Goal: Navigation & Orientation: Understand site structure

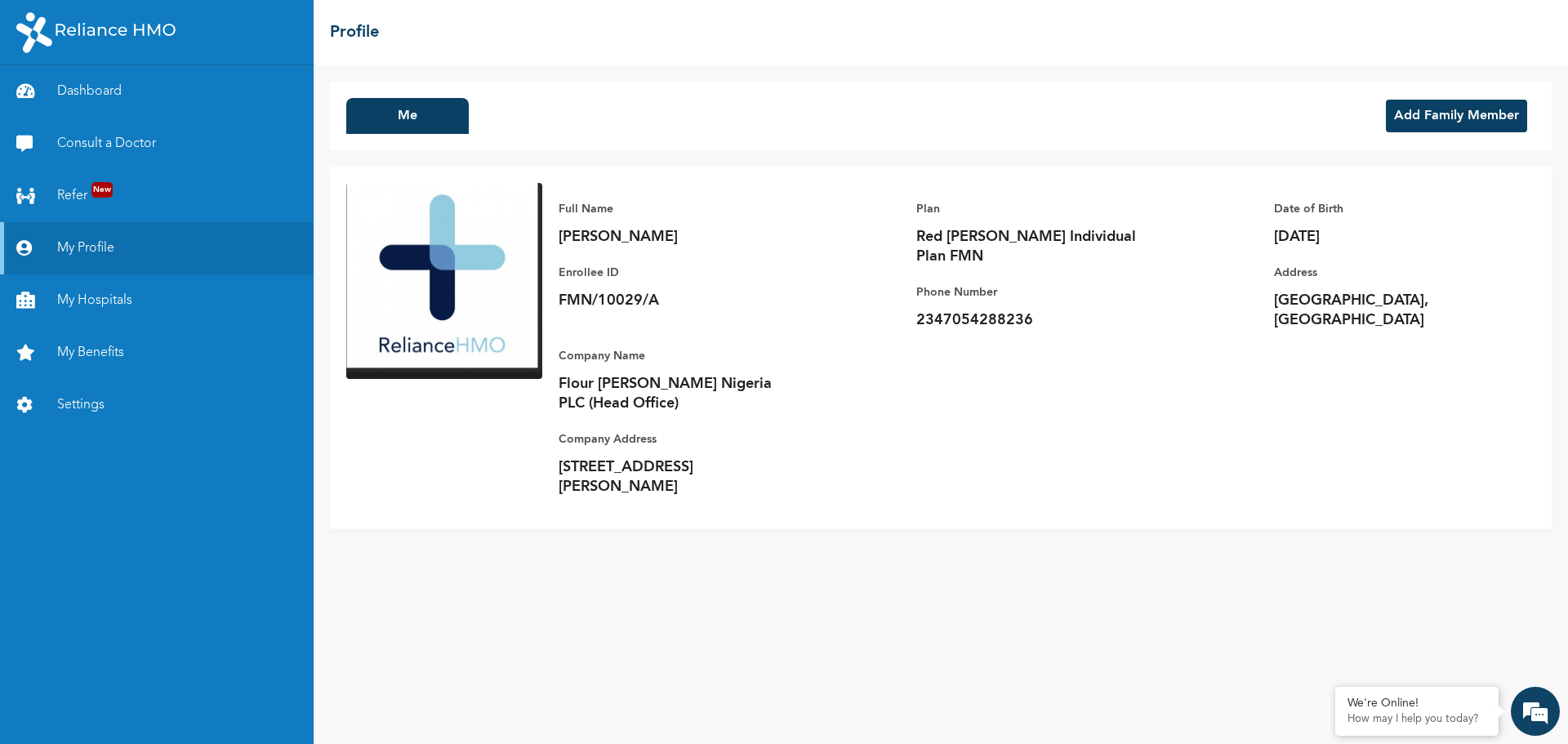
click at [455, 247] on img at bounding box center [444, 281] width 196 height 197
click at [454, 247] on img at bounding box center [444, 281] width 196 height 197
click at [390, 108] on button "Me" at bounding box center [407, 116] width 123 height 36
click at [396, 120] on button "Me" at bounding box center [407, 116] width 123 height 36
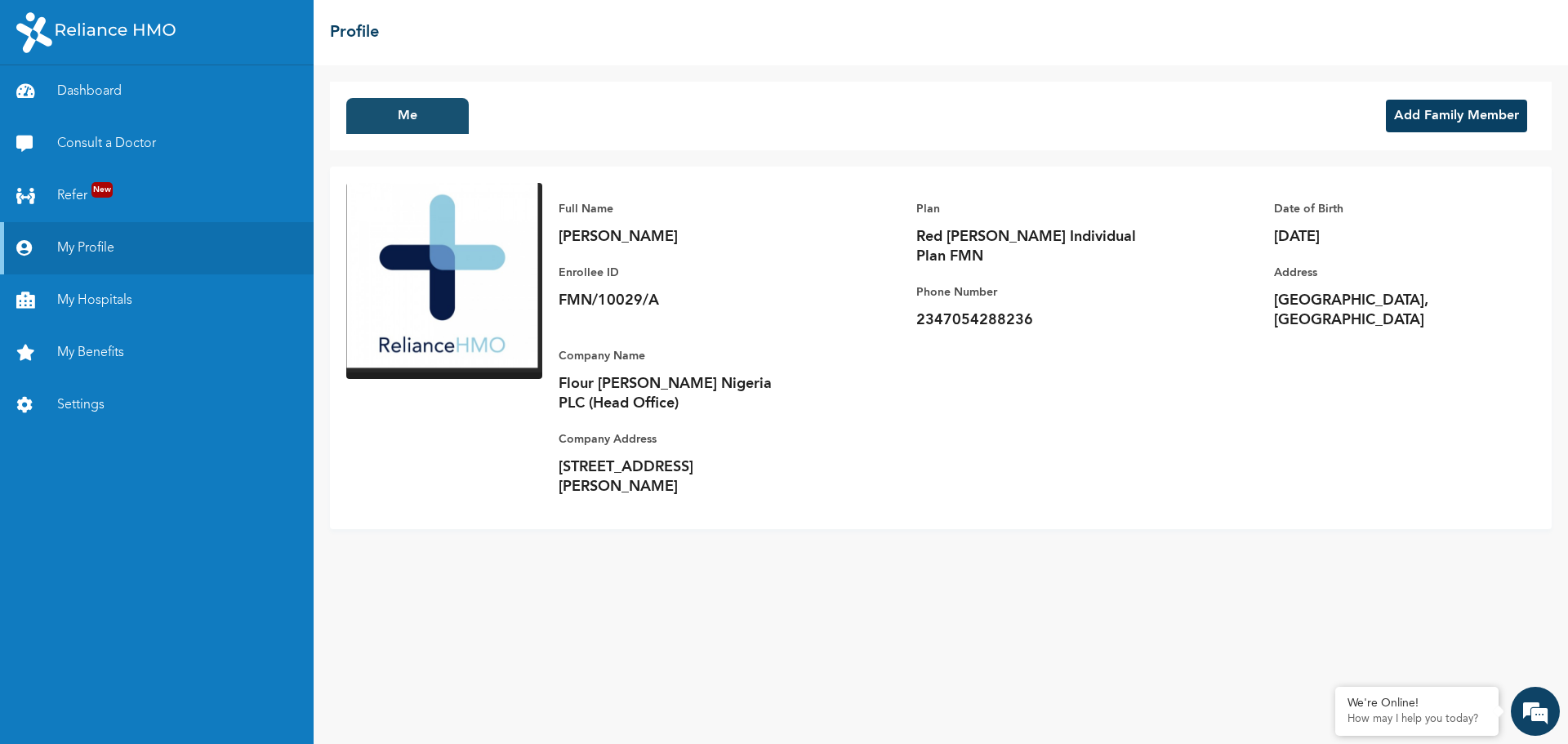
click at [440, 130] on button "Me" at bounding box center [407, 116] width 123 height 36
click at [91, 85] on link "Dashboard" at bounding box center [156, 91] width 313 height 53
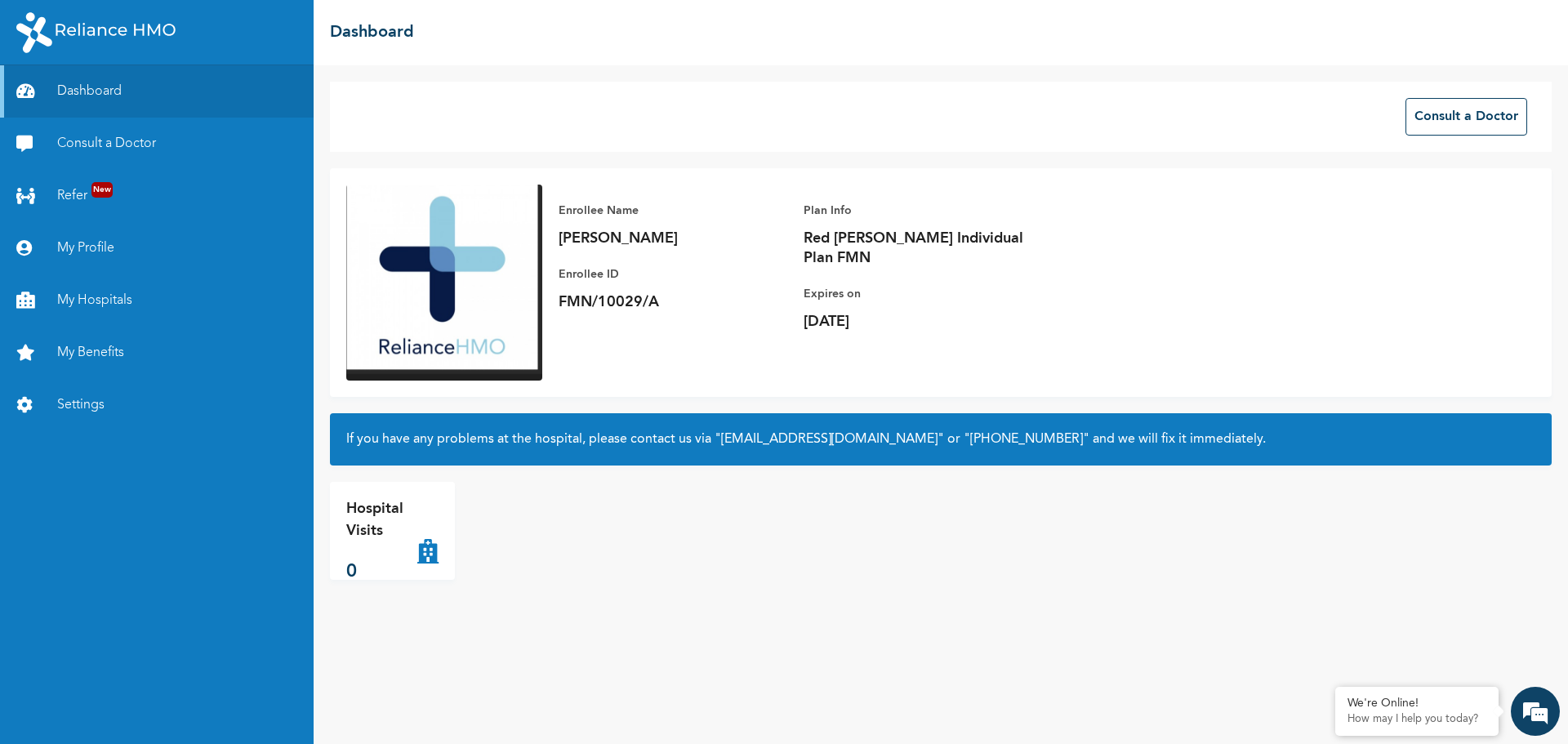
click at [450, 247] on img at bounding box center [444, 283] width 196 height 197
click at [82, 412] on link "Settings" at bounding box center [156, 405] width 313 height 53
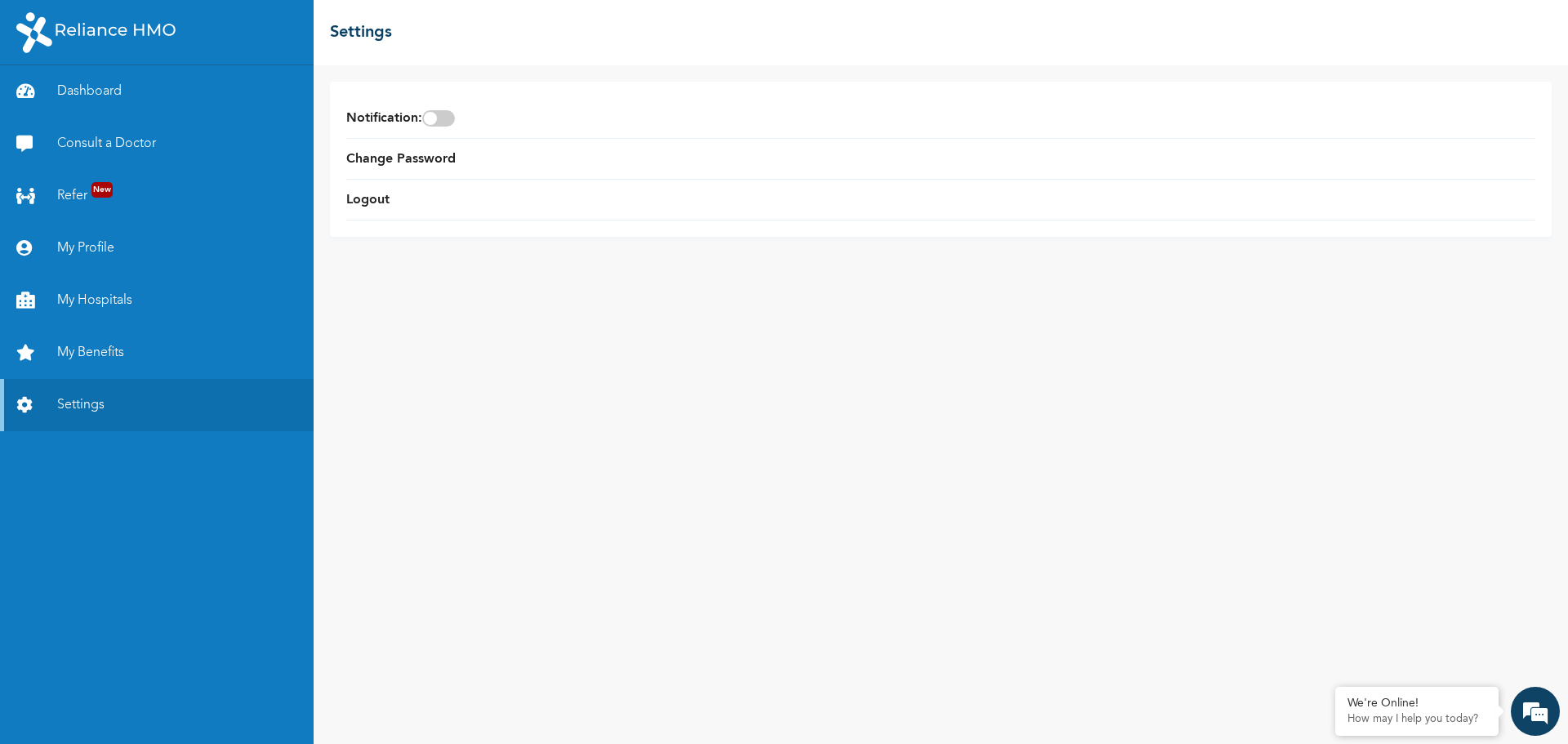
click at [93, 35] on img at bounding box center [96, 33] width 159 height 41
click at [53, 102] on link "Dashboard" at bounding box center [156, 91] width 313 height 53
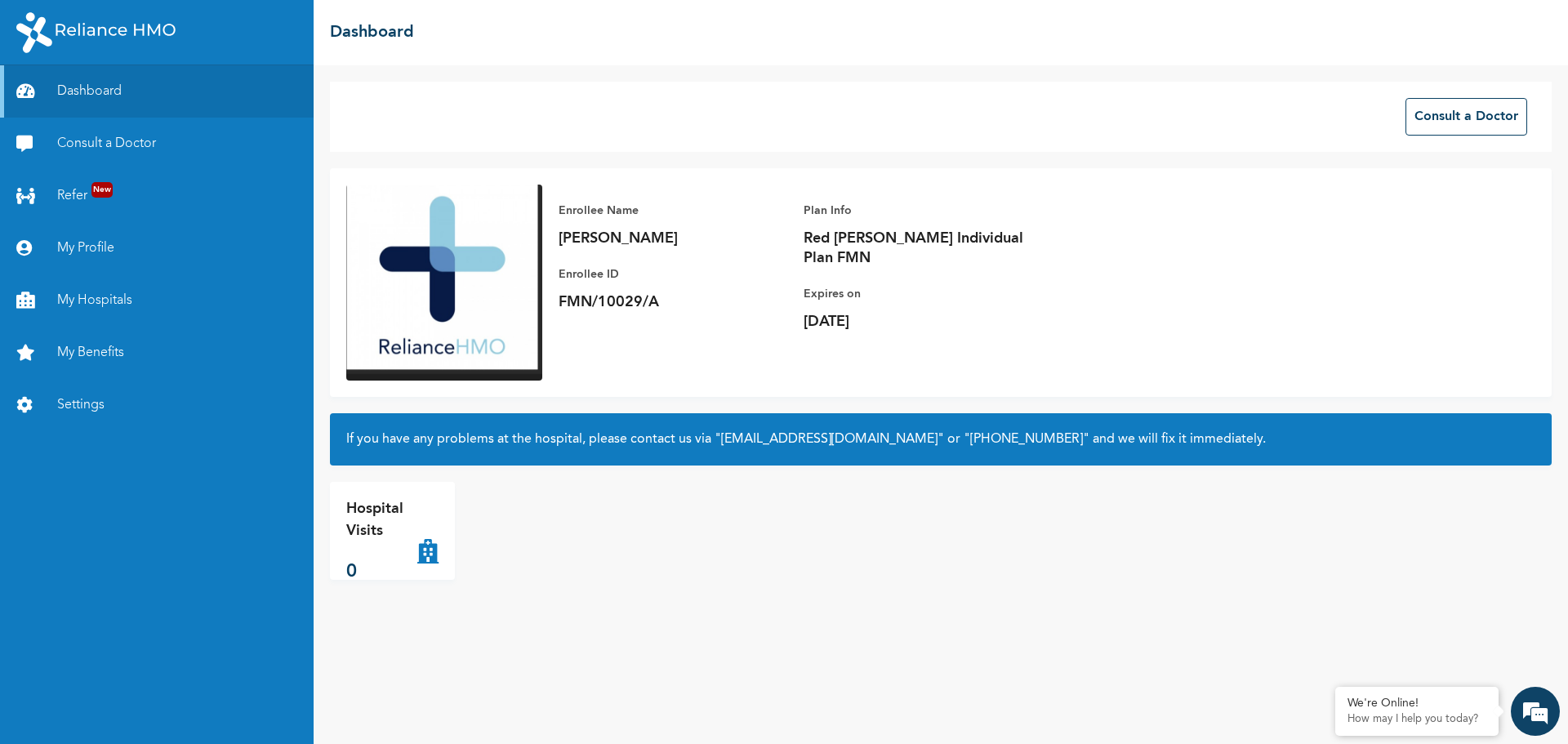
drag, startPoint x: 396, startPoint y: 256, endPoint x: 406, endPoint y: 197, distance: 59.8
click at [406, 197] on img at bounding box center [444, 283] width 196 height 197
click at [95, 147] on link "Consult a Doctor" at bounding box center [156, 144] width 313 height 53
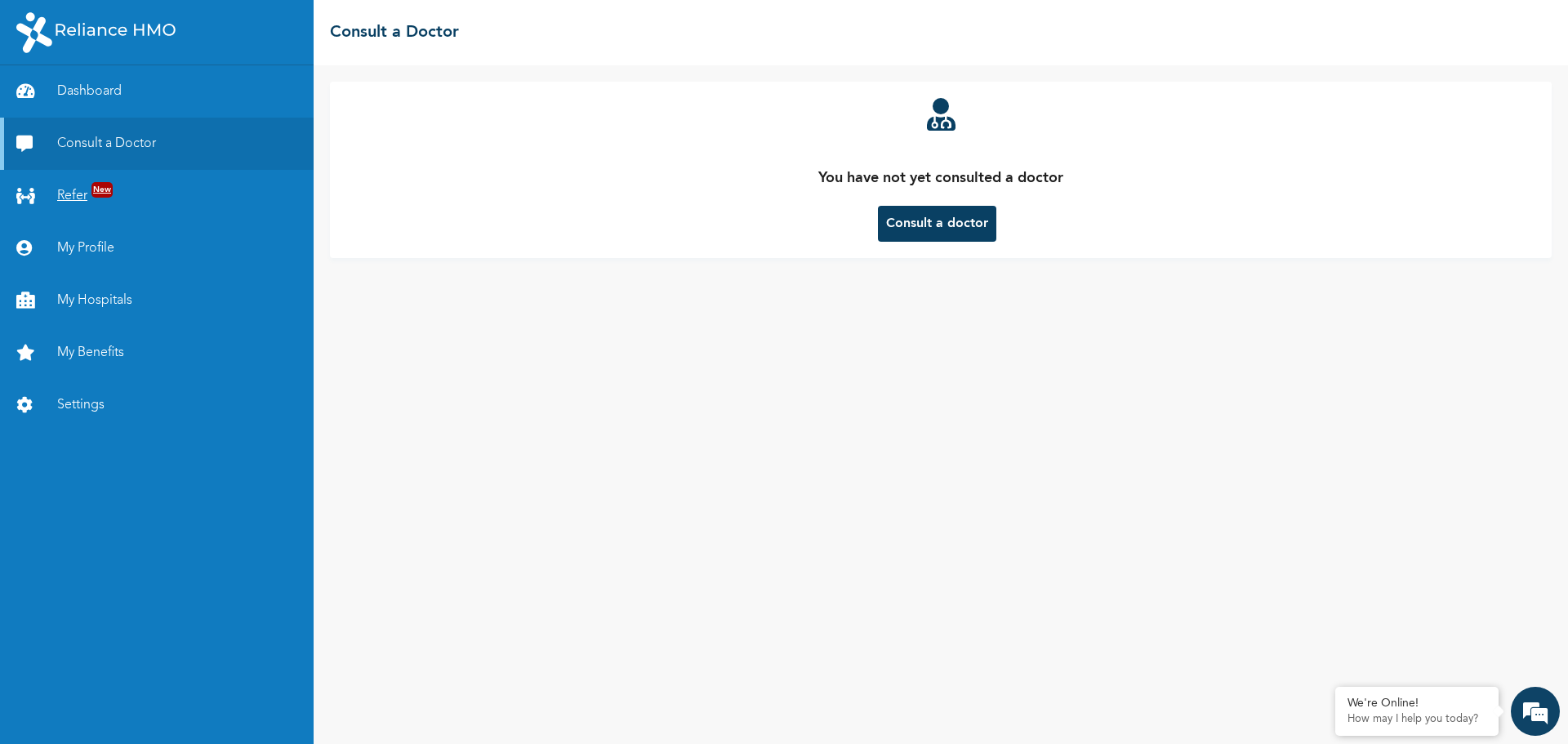
click at [81, 199] on link "Refer New" at bounding box center [156, 196] width 313 height 53
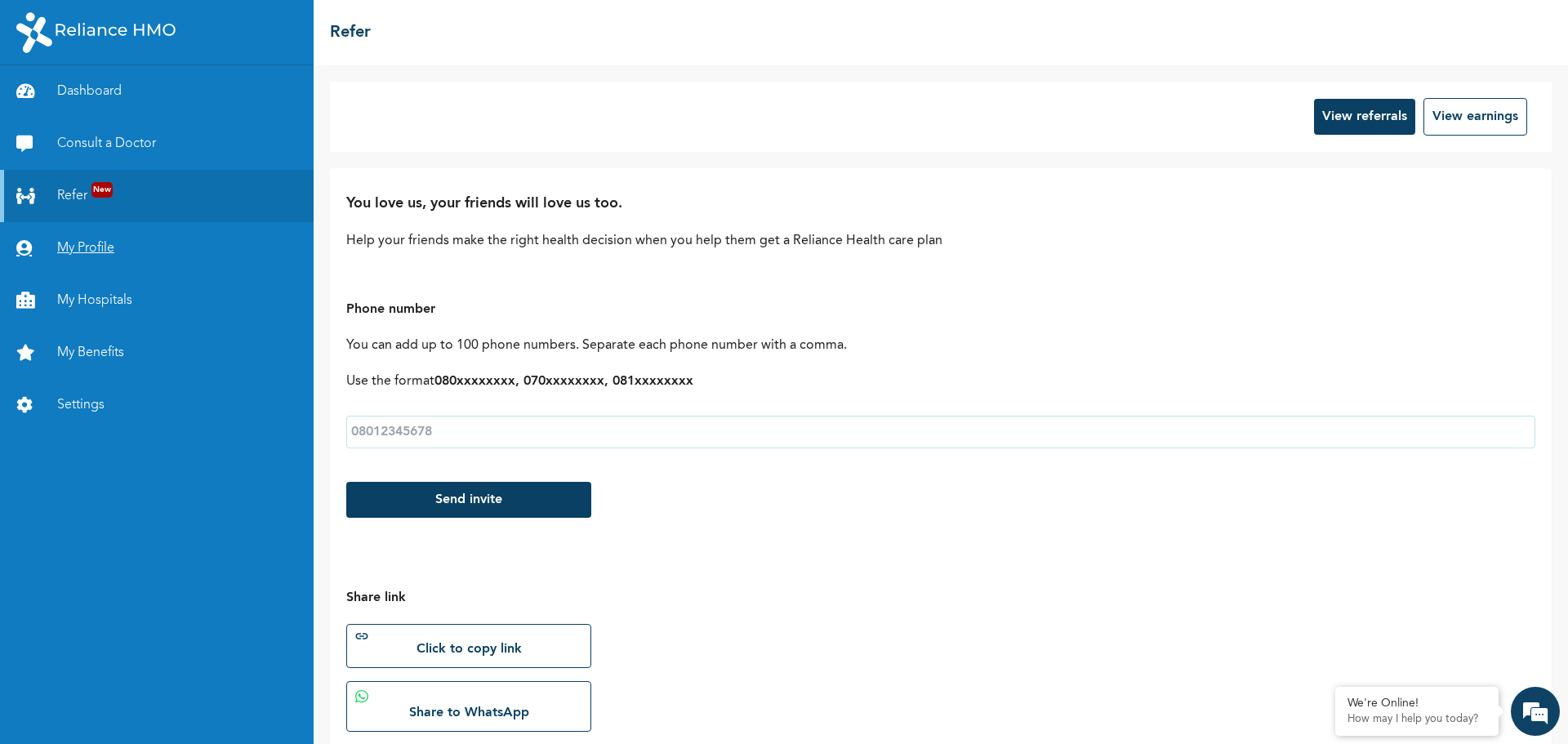
click at [77, 247] on link "My Profile" at bounding box center [156, 248] width 313 height 53
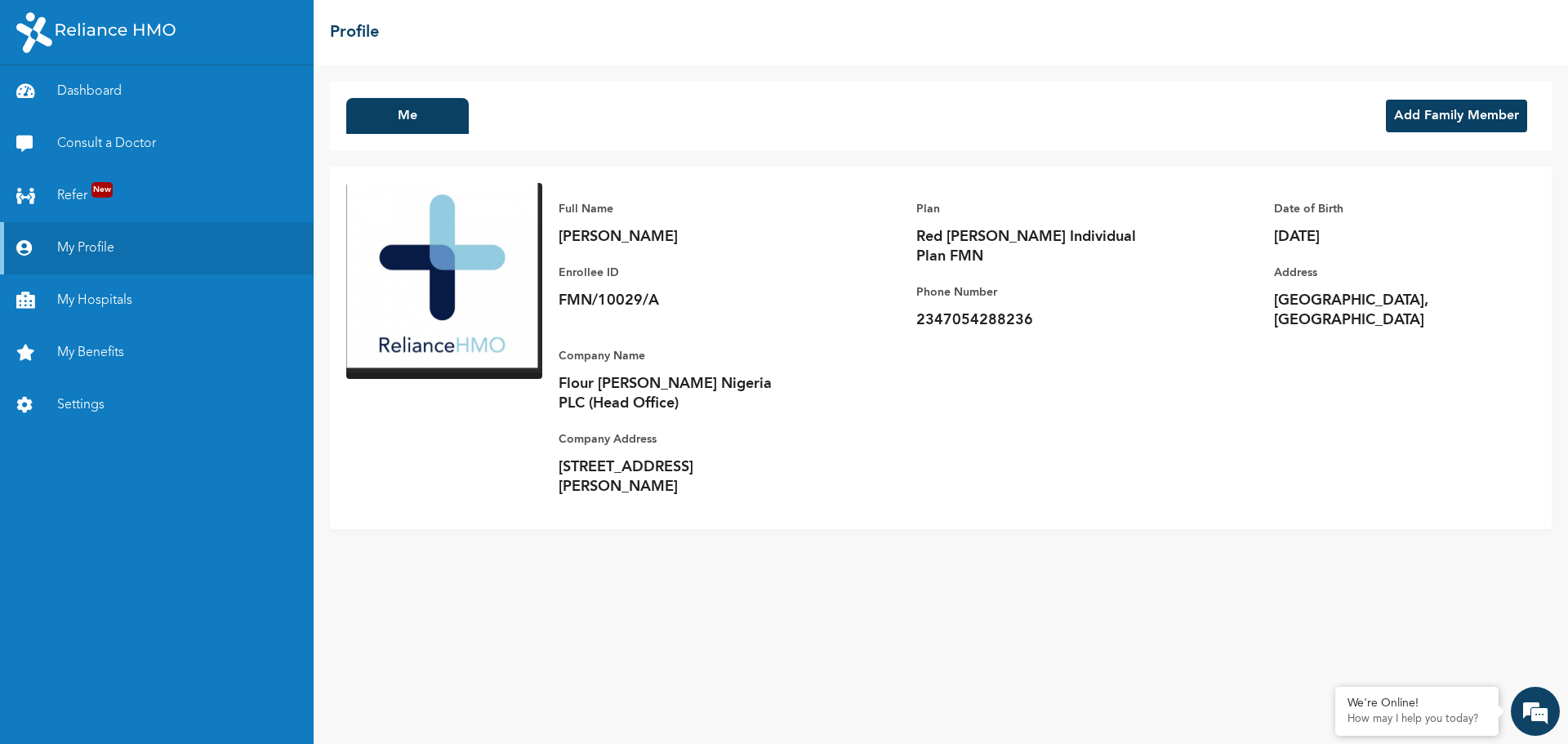
drag, startPoint x: 463, startPoint y: 201, endPoint x: 418, endPoint y: 224, distance: 50.5
click at [418, 224] on img at bounding box center [444, 281] width 196 height 197
click at [440, 274] on img at bounding box center [444, 281] width 196 height 197
click at [397, 119] on button "Me" at bounding box center [407, 116] width 123 height 36
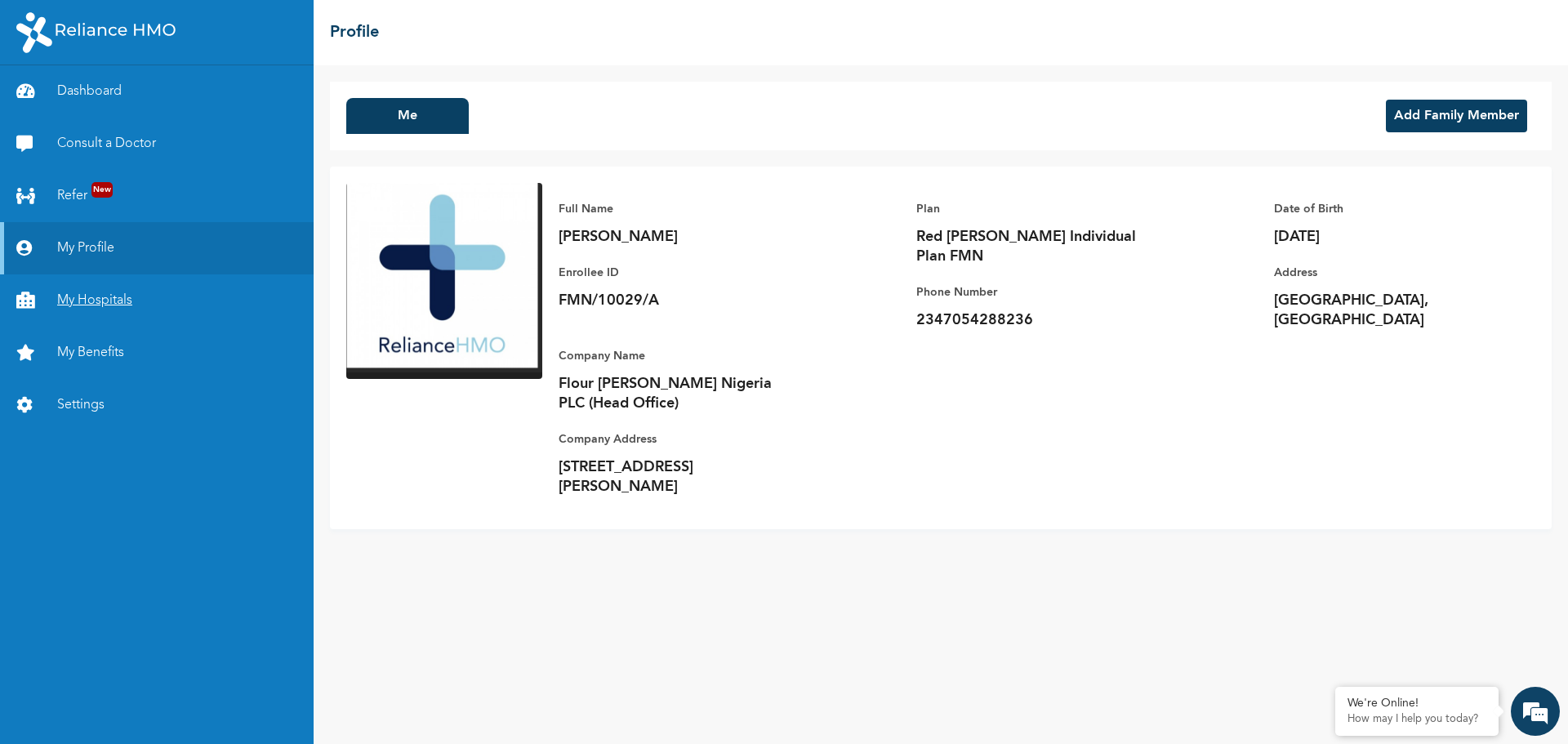
click at [117, 302] on link "My Hospitals" at bounding box center [156, 300] width 313 height 53
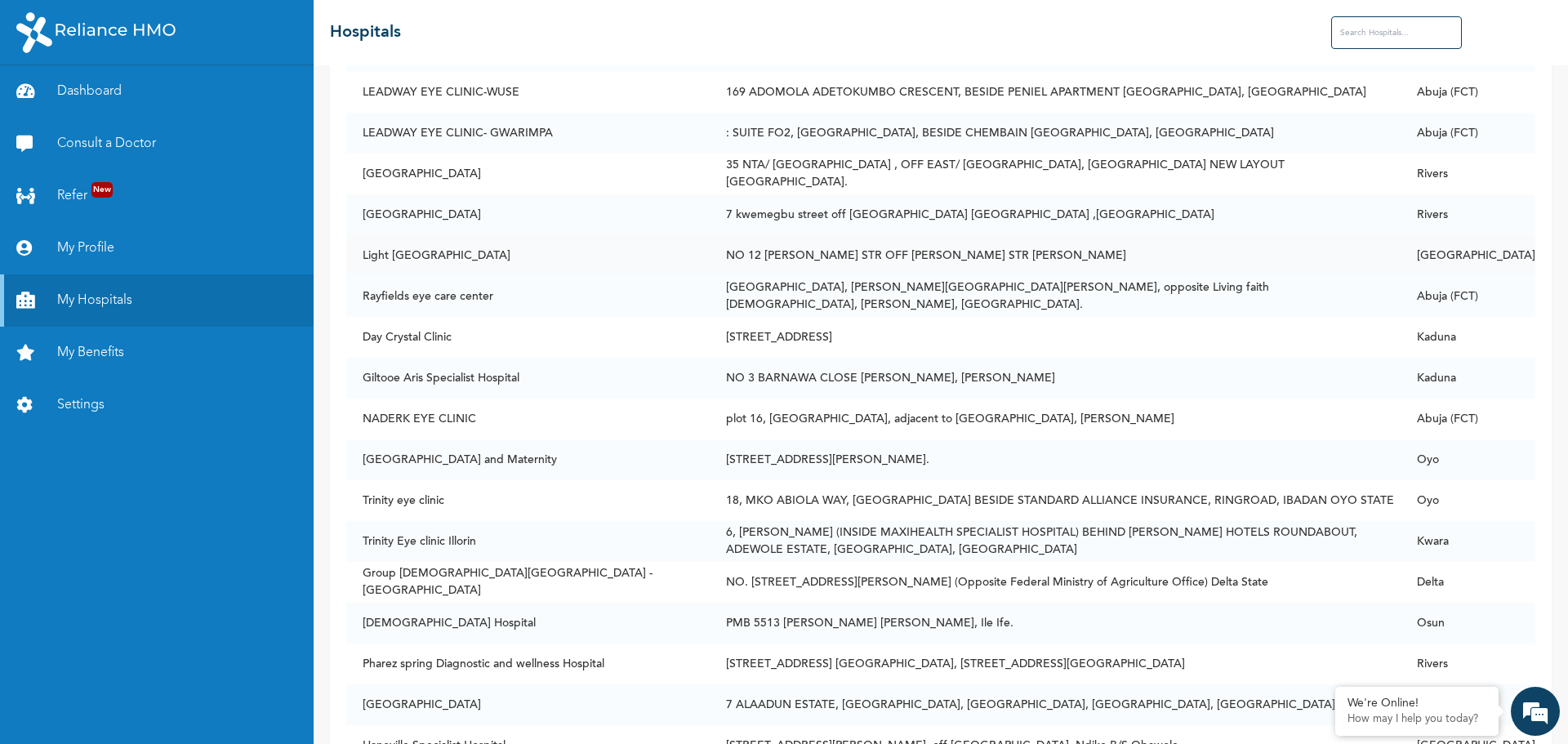
scroll to position [33133, 0]
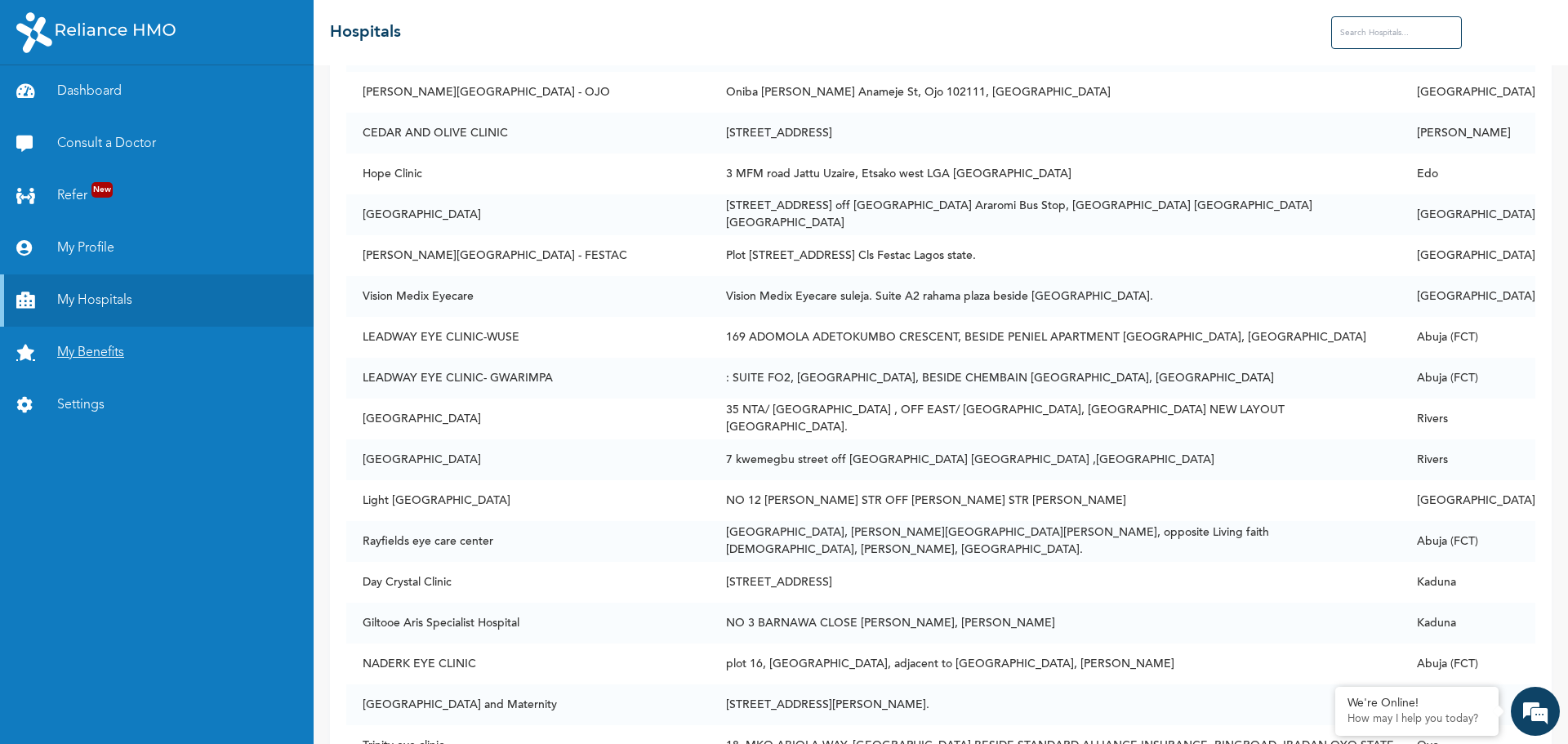
click at [95, 362] on link "My Benefits" at bounding box center [156, 353] width 313 height 53
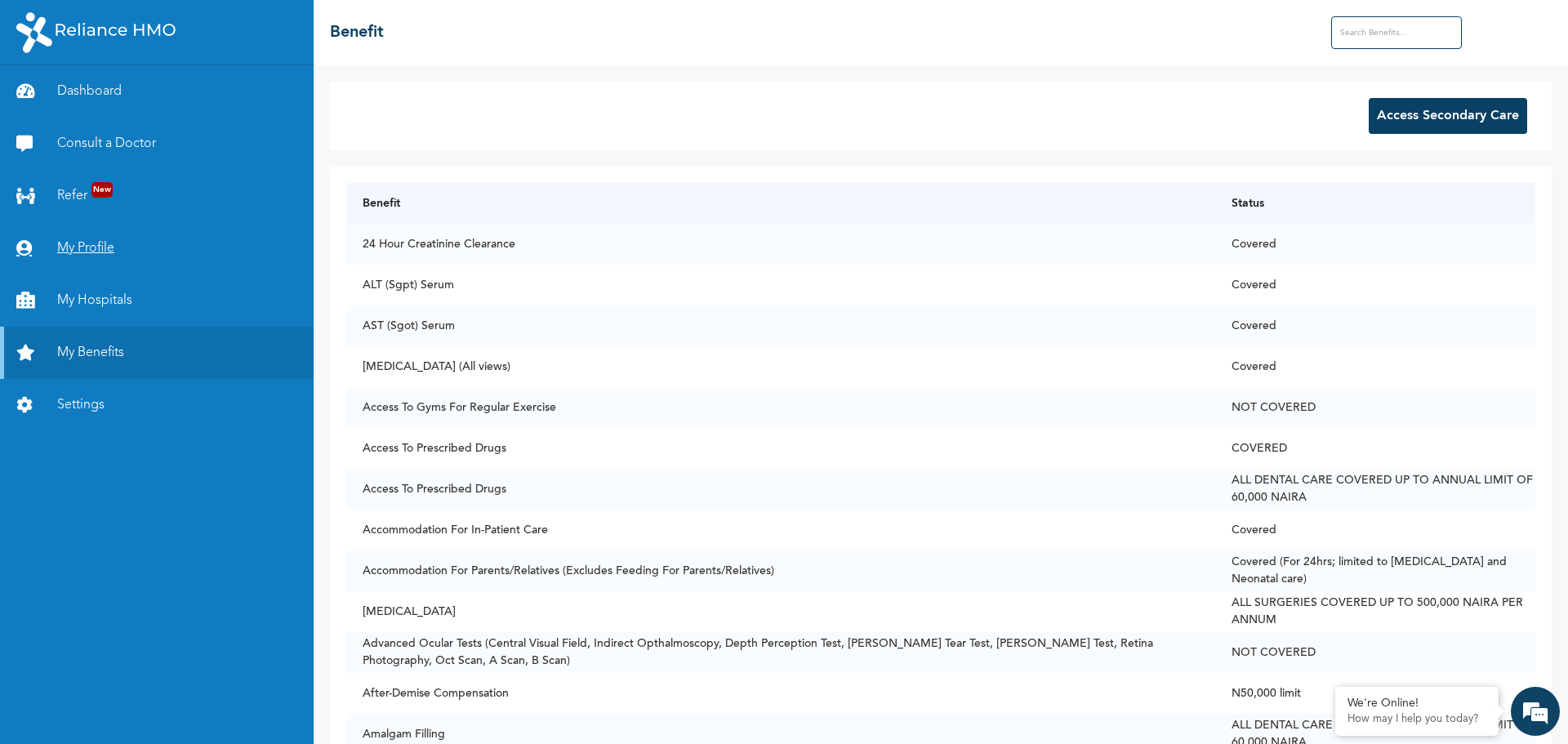
click at [77, 254] on link "My Profile" at bounding box center [156, 248] width 313 height 53
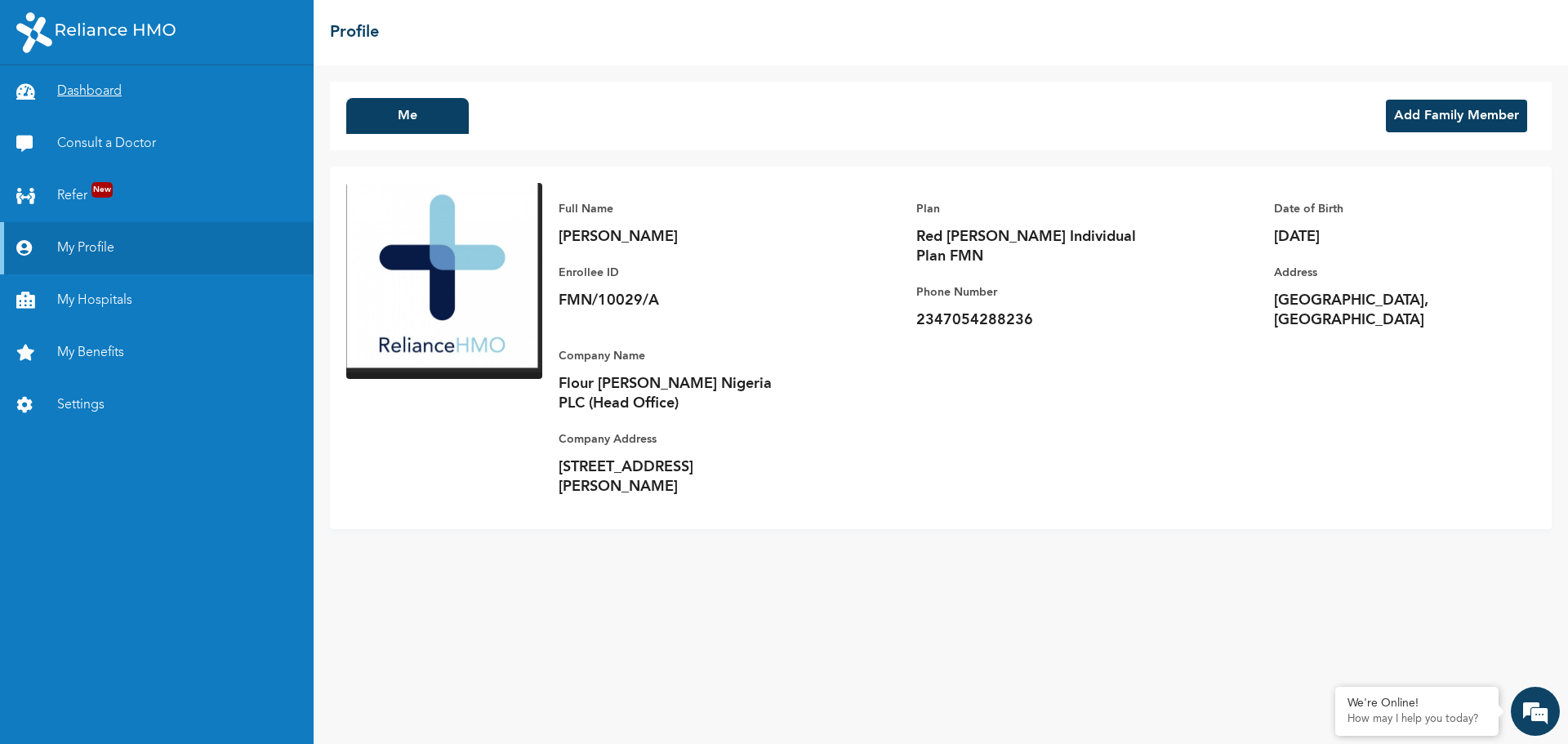
click at [71, 93] on link "Dashboard" at bounding box center [156, 91] width 313 height 53
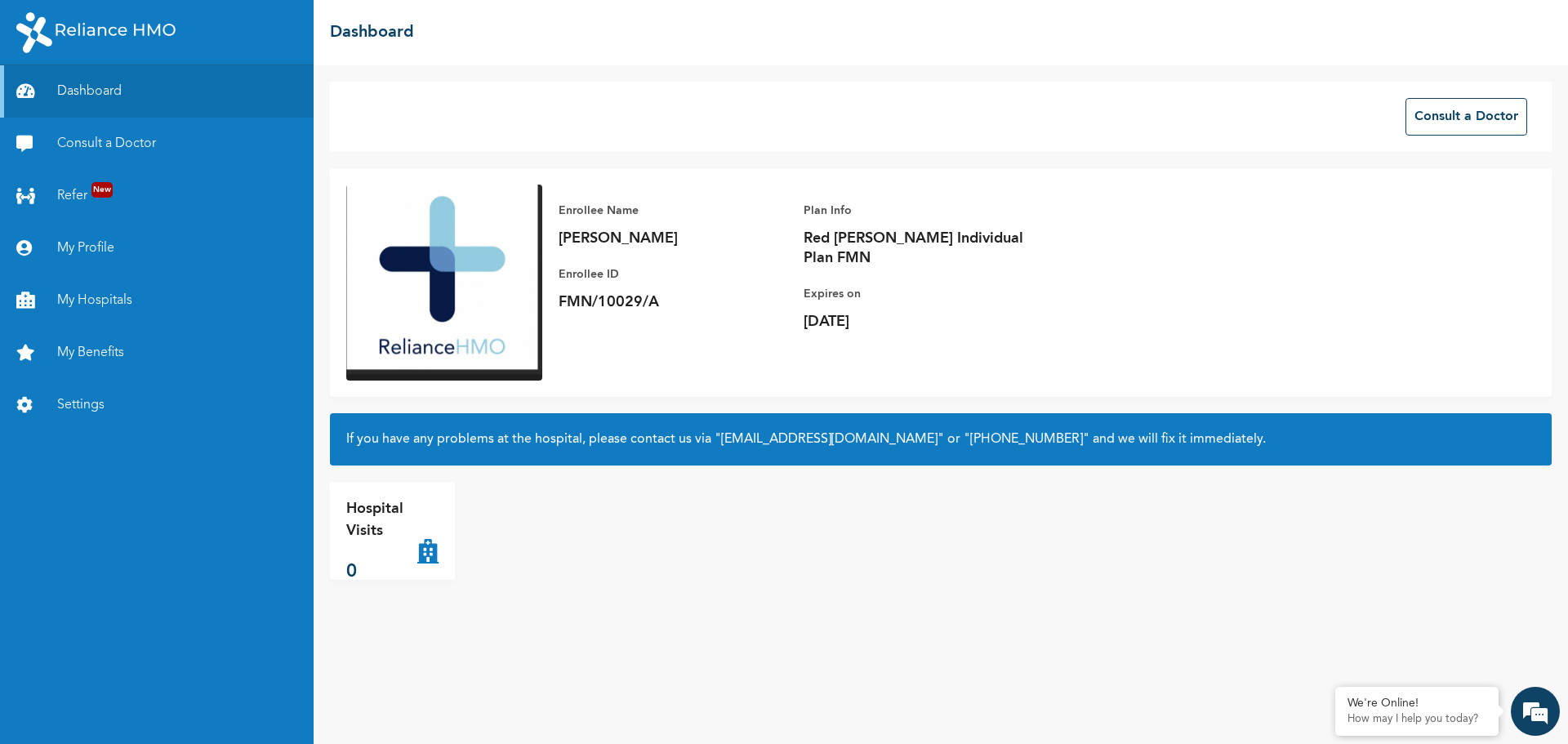
click at [398, 290] on img at bounding box center [444, 283] width 196 height 197
click at [104, 92] on link "Dashboard" at bounding box center [156, 91] width 313 height 53
click at [76, 249] on link "My Profile" at bounding box center [156, 248] width 313 height 53
